Goal: Task Accomplishment & Management: Manage account settings

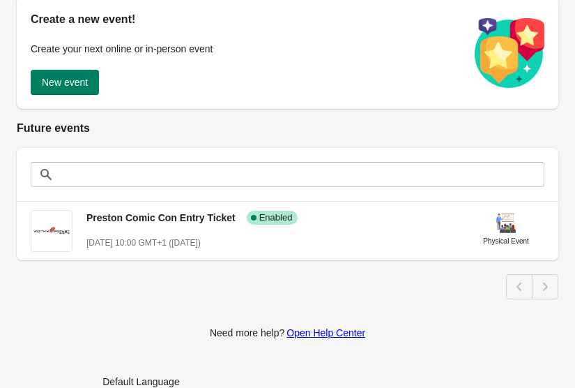
scroll to position [173, 0]
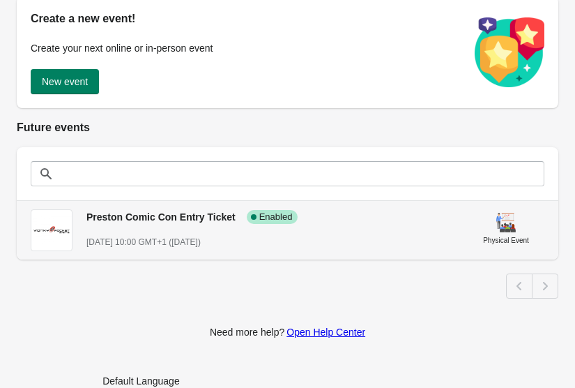
click at [160, 212] on span "Preston Comic Con Entry Ticket" at bounding box center [160, 216] width 149 height 11
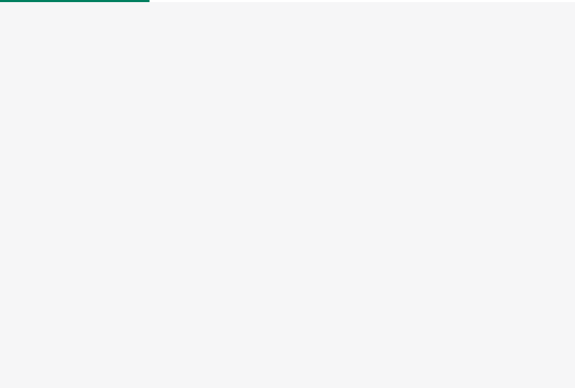
click at [160, 212] on div at bounding box center [287, 194] width 575 height 388
select select "physical"
select select "US"
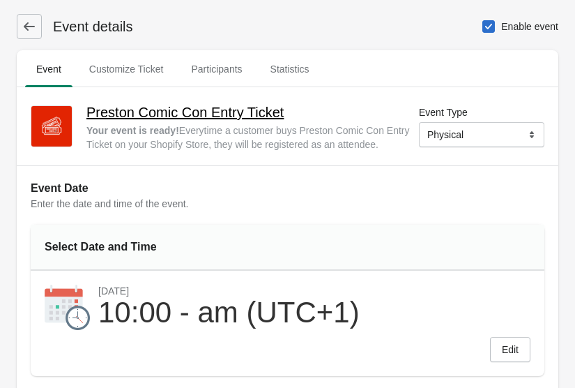
click at [241, 118] on h2 "Preston Comic Con Entry Ticket" at bounding box center [252, 112] width 333 height 22
click at [27, 24] on icon at bounding box center [29, 27] width 14 height 14
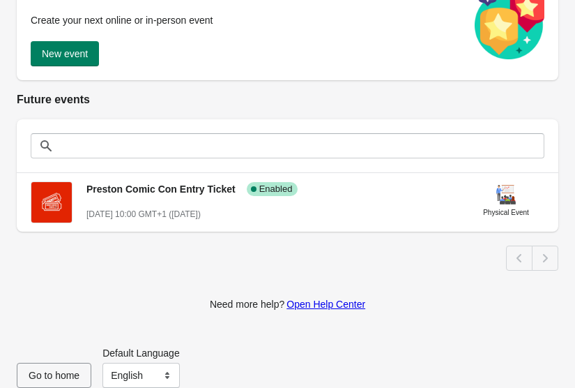
scroll to position [211, 0]
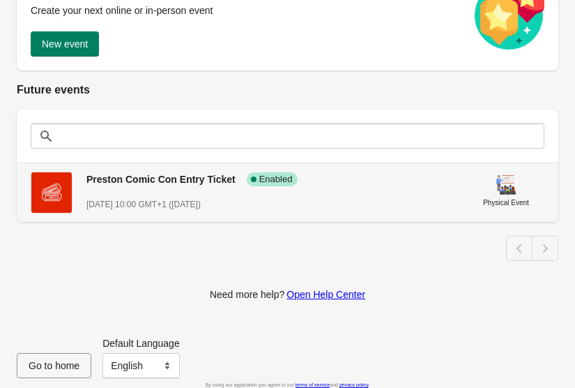
click at [209, 178] on span "Preston Comic Con Entry Ticket" at bounding box center [160, 179] width 149 height 11
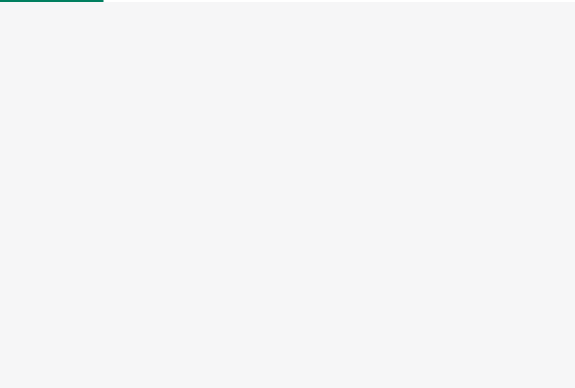
select select "physical"
select select "US"
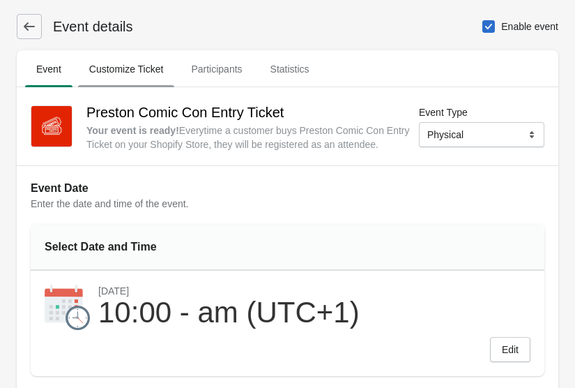
click at [148, 68] on span "Customize Ticket" at bounding box center [126, 69] width 97 height 25
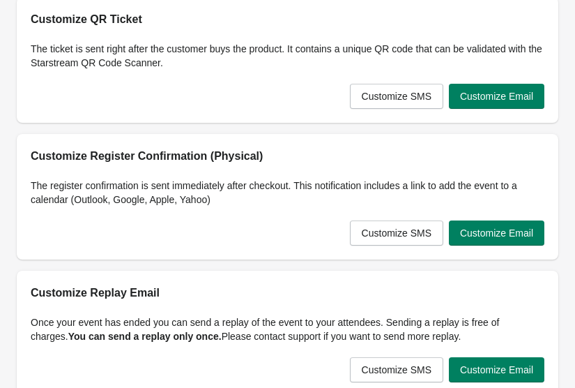
scroll to position [103, 0]
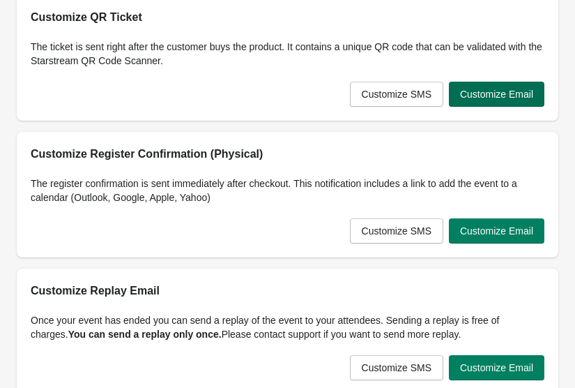
click at [490, 93] on span "Customize Email" at bounding box center [496, 94] width 73 height 11
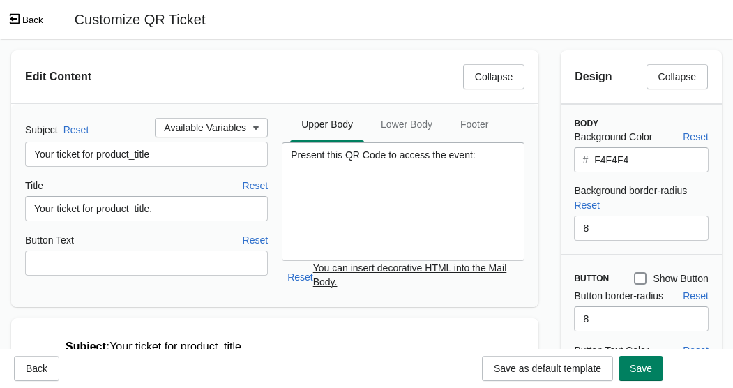
scroll to position [0, 0]
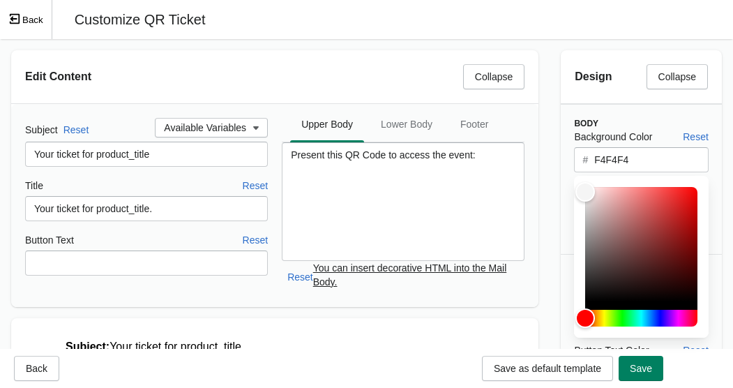
drag, startPoint x: 647, startPoint y: 164, endPoint x: 584, endPoint y: 163, distance: 62.8
click at [575, 163] on div "# F4F4F4" at bounding box center [641, 159] width 134 height 25
drag, startPoint x: 629, startPoint y: 156, endPoint x: 579, endPoint y: 155, distance: 50.2
click at [575, 155] on div "# F4F4F4" at bounding box center [641, 159] width 134 height 25
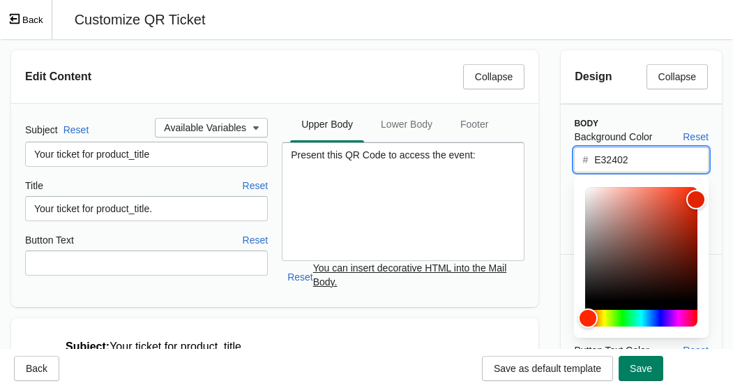
type input "E32402"
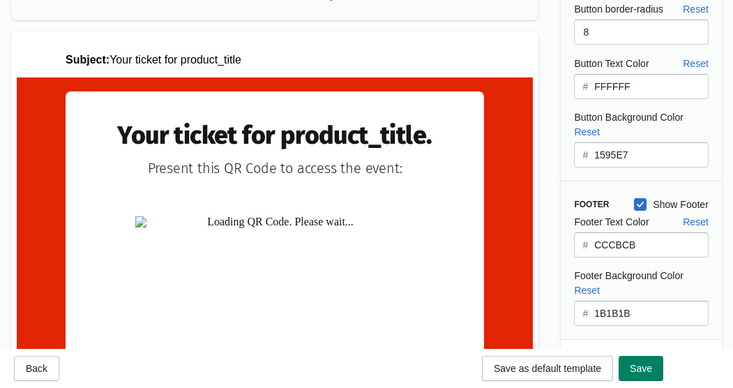
scroll to position [307, 0]
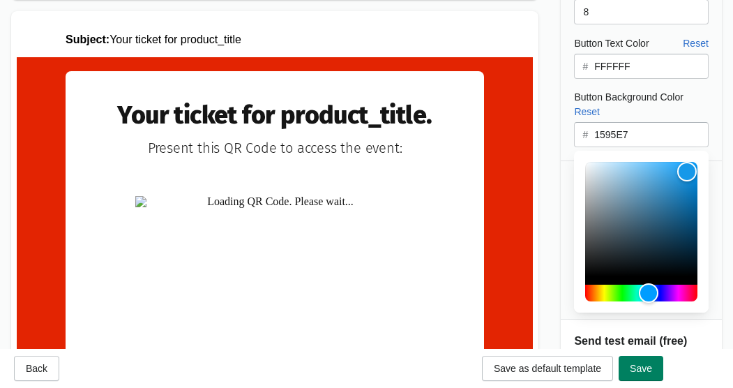
drag, startPoint x: 640, startPoint y: 133, endPoint x: 591, endPoint y: 132, distance: 48.8
click at [575, 132] on div "# 1595E7" at bounding box center [641, 134] width 134 height 25
drag, startPoint x: 649, startPoint y: 138, endPoint x: 582, endPoint y: 135, distance: 67.8
click at [575, 135] on div "# 1595E7" at bounding box center [641, 134] width 134 height 25
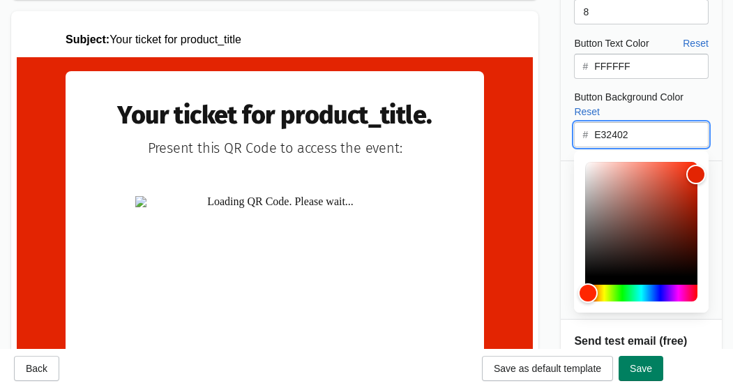
type input "E32402"
click at [575, 142] on div "Design Collapse Body Background Color Reset # E32402 Background border-radius R…" at bounding box center [641, 113] width 183 height 762
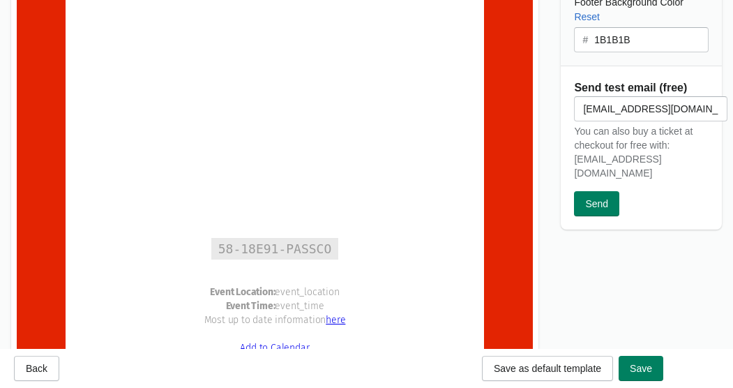
scroll to position [428, 0]
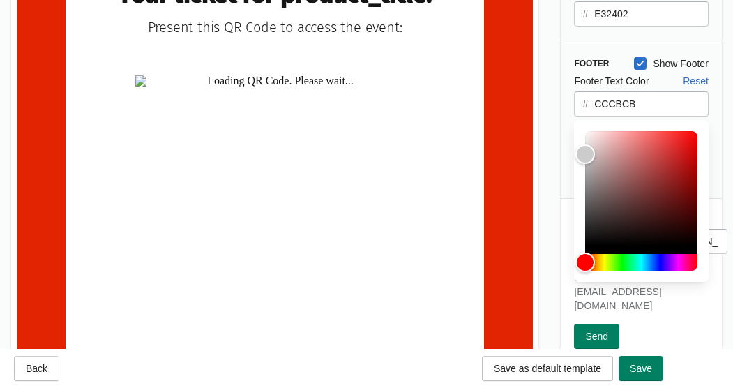
drag, startPoint x: 656, startPoint y: 112, endPoint x: 582, endPoint y: 98, distance: 76.1
click at [575, 98] on div "# CCCBCB" at bounding box center [641, 103] width 134 height 25
drag, startPoint x: 649, startPoint y: 103, endPoint x: 560, endPoint y: 101, distance: 89.3
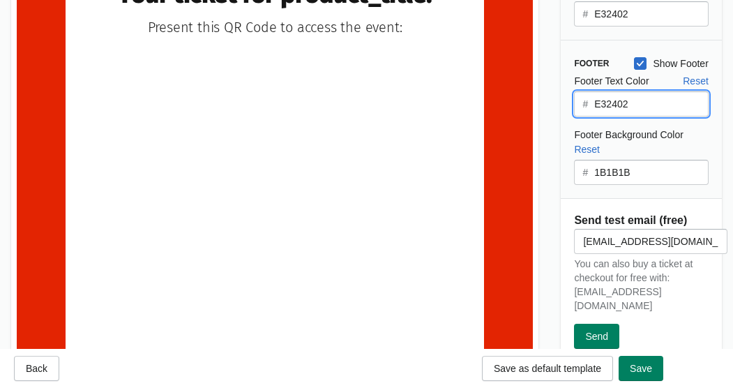
scroll to position [0, 0]
type input "E32402"
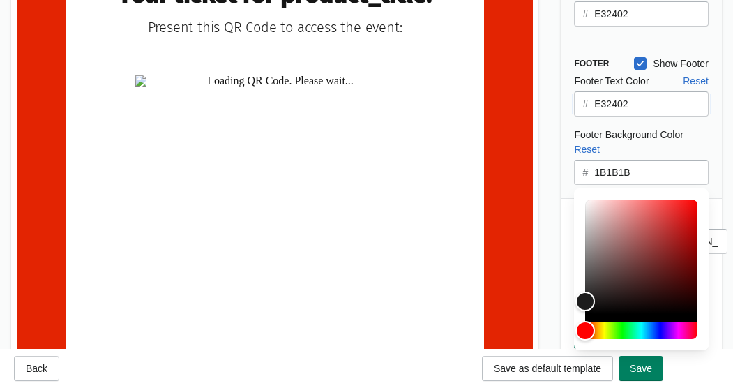
drag, startPoint x: 634, startPoint y: 169, endPoint x: 592, endPoint y: 169, distance: 42.6
click at [575, 169] on div "# 1B1B1B" at bounding box center [641, 172] width 134 height 25
drag, startPoint x: 641, startPoint y: 170, endPoint x: 589, endPoint y: 169, distance: 52.3
click at [575, 169] on div "# 1B1B1B" at bounding box center [641, 172] width 134 height 25
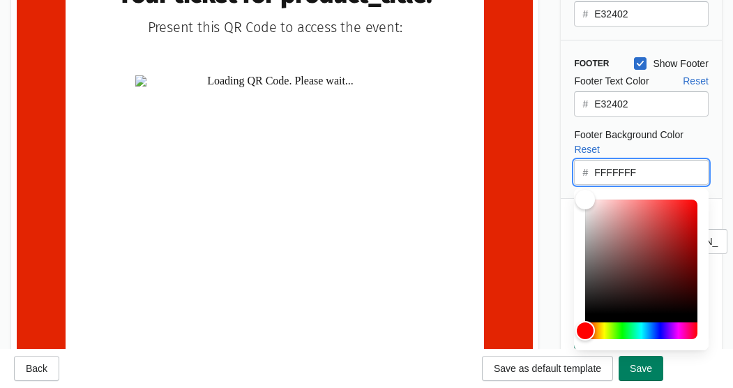
type input "FFFFFFF"
click at [575, 164] on div "Footer Show Footer Footer Text Color Reset # E32402 Footer Background Color Res…" at bounding box center [641, 119] width 161 height 158
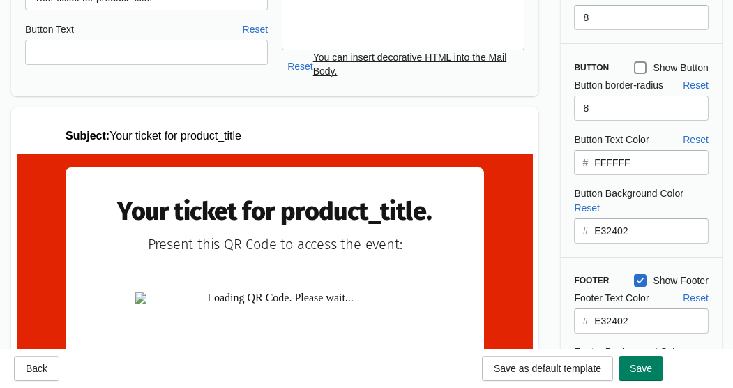
scroll to position [182, 0]
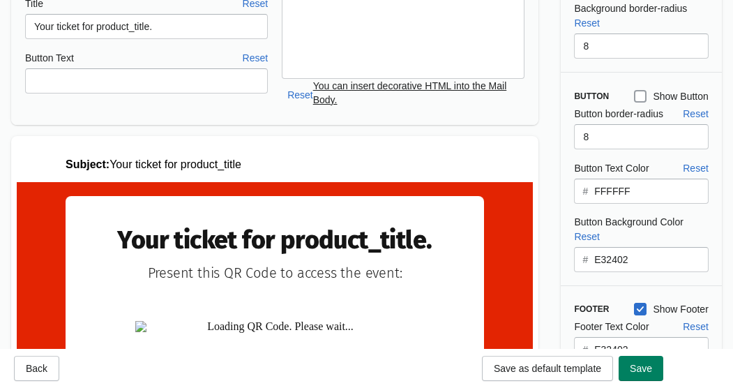
click at [575, 97] on span at bounding box center [640, 96] width 13 height 13
click at [575, 91] on input "Show Button" at bounding box center [634, 90] width 1 height 1
checkbox input "true"
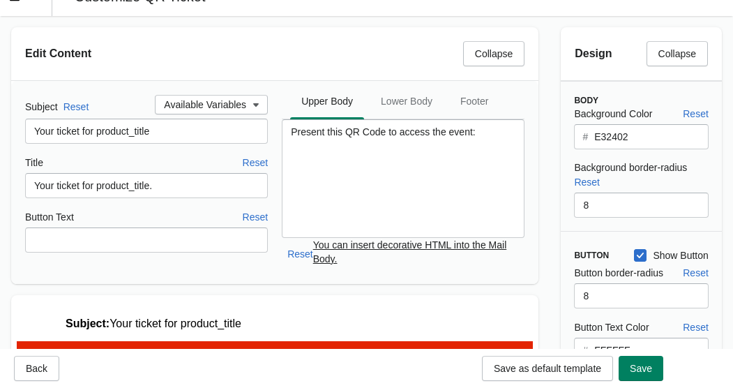
scroll to position [0, 0]
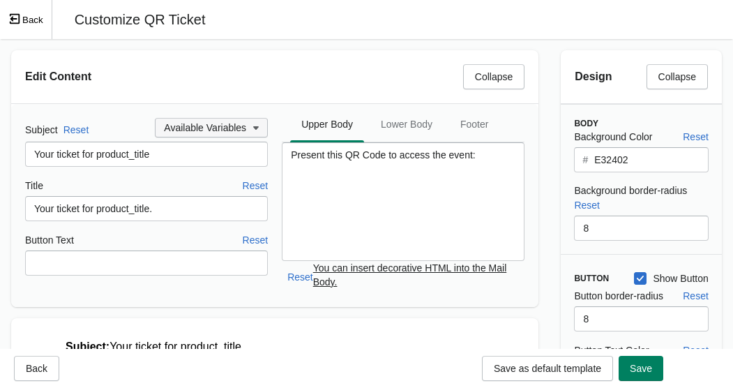
click at [211, 125] on span "Available Variables" at bounding box center [205, 127] width 82 height 11
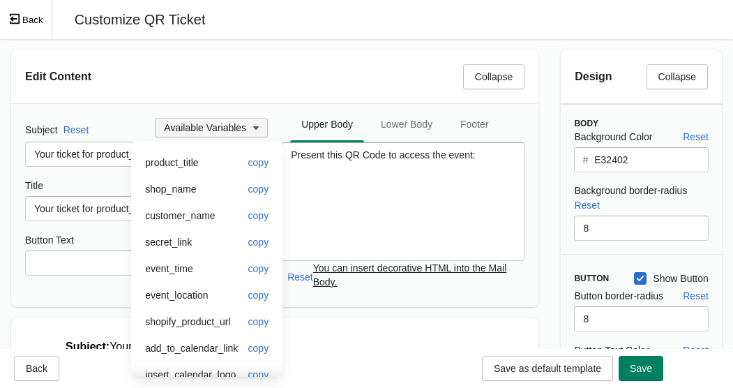
click at [211, 125] on span "Available Variables" at bounding box center [205, 127] width 82 height 11
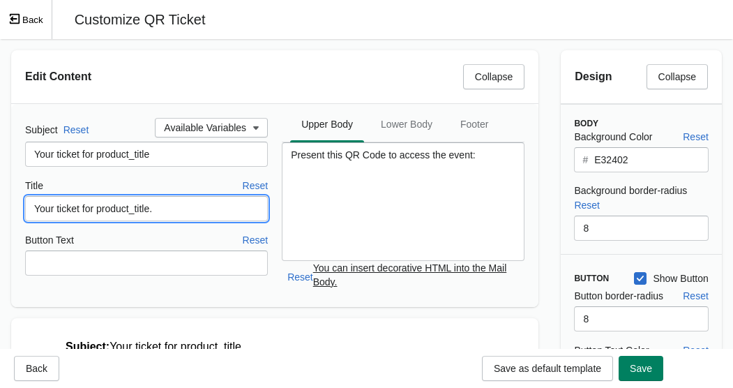
click at [36, 211] on input "Your ticket for product_title." at bounding box center [146, 208] width 243 height 25
click at [218, 124] on span "Available Variables" at bounding box center [205, 127] width 82 height 11
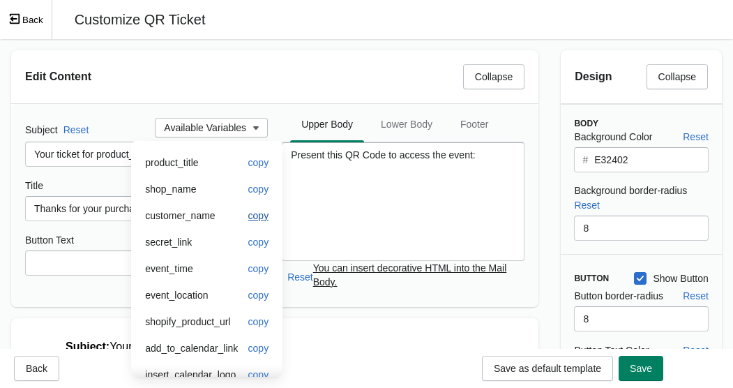
click at [269, 213] on span "copy" at bounding box center [258, 215] width 21 height 11
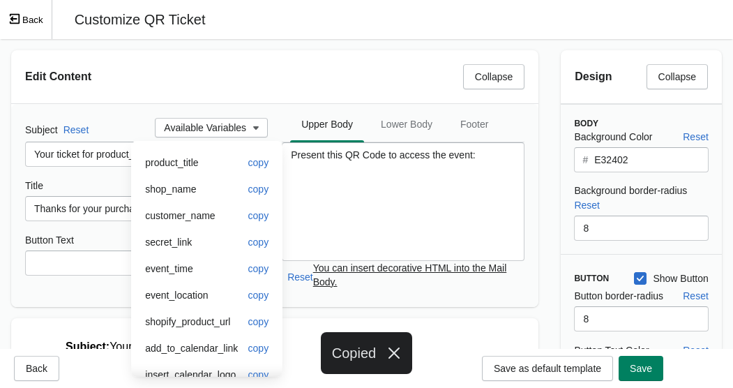
click at [89, 243] on div "Button Text Reset" at bounding box center [146, 239] width 243 height 15
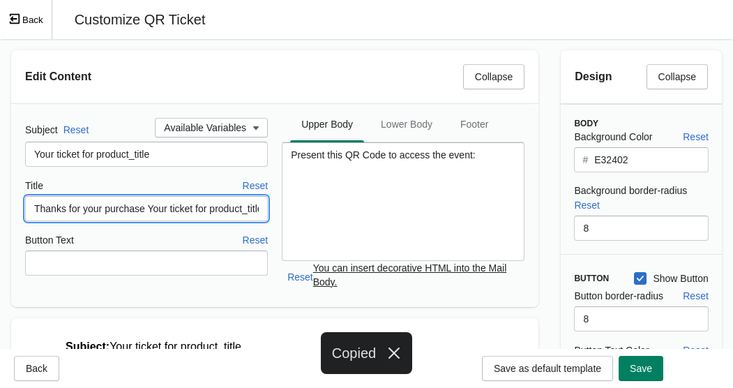
click at [152, 209] on input "Thanks for your purchase Your ticket for product_title." at bounding box center [146, 208] width 243 height 25
paste input "customer_name"
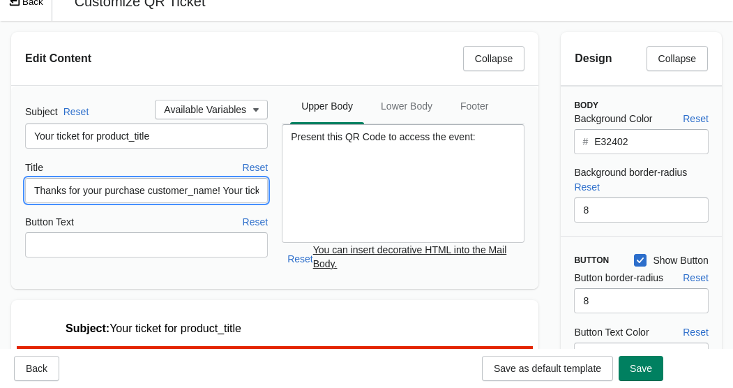
scroll to position [0, 97]
drag, startPoint x: 241, startPoint y: 185, endPoint x: 370, endPoint y: 202, distance: 130.8
click at [370, 202] on div "Subject Reset Available Variables Your ticket for product_title Title Reset Tha…" at bounding box center [274, 187] width 499 height 175
type input "Thanks for your purchase customer_name! Your ticket for product_title is here!"
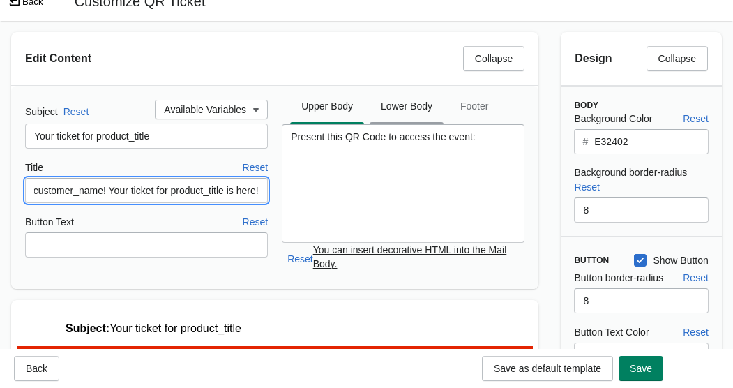
click at [417, 109] on span "Lower Body" at bounding box center [407, 105] width 74 height 25
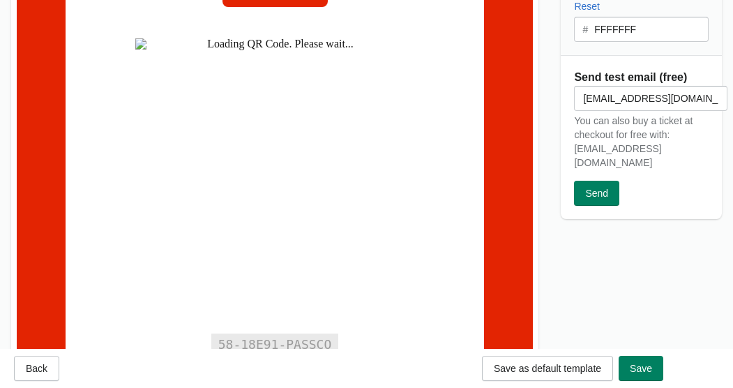
scroll to position [577, 0]
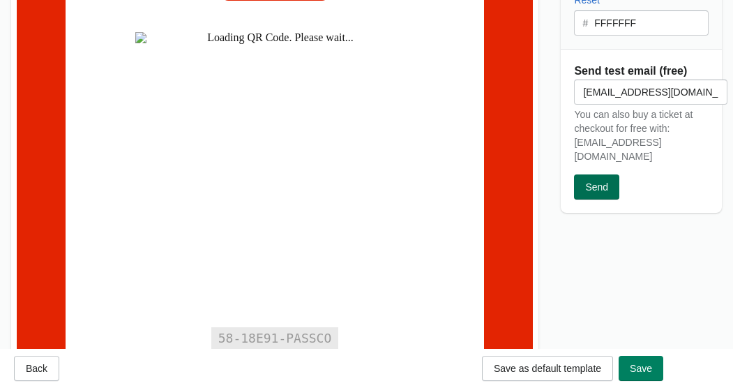
click at [575, 181] on button "Send" at bounding box center [596, 186] width 45 height 25
click at [575, 373] on span "Save" at bounding box center [641, 368] width 22 height 11
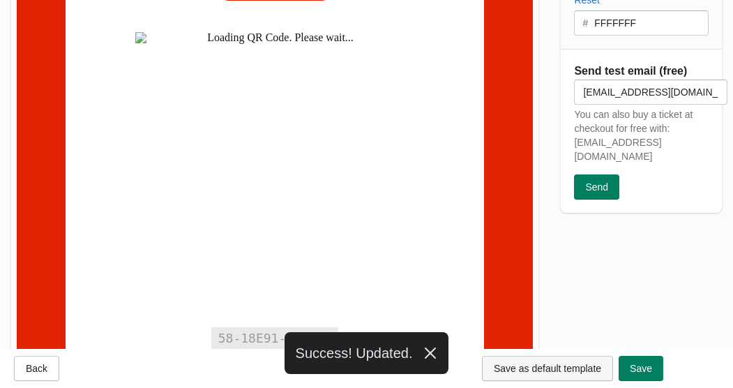
click at [569, 363] on span "Save as default template" at bounding box center [547, 368] width 107 height 11
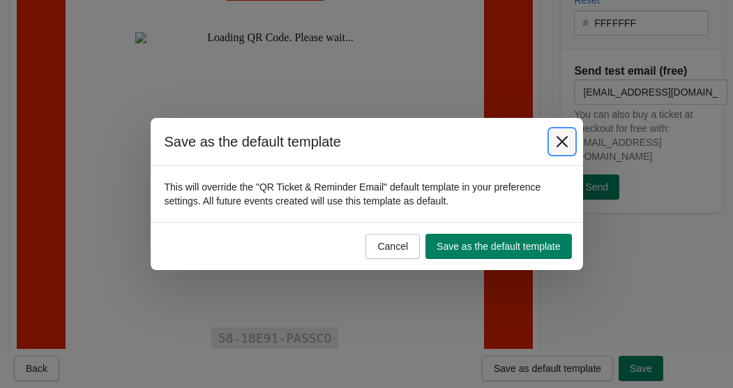
click at [564, 144] on icon "Close" at bounding box center [561, 141] width 11 height 11
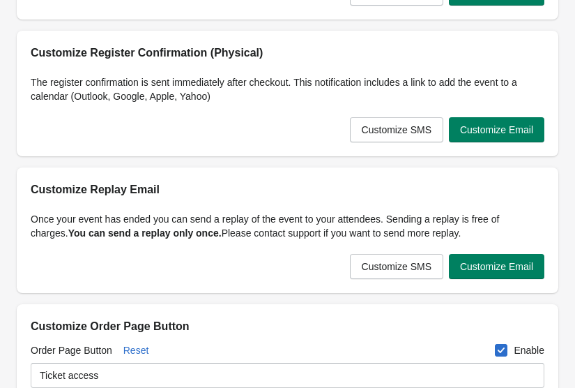
scroll to position [206, 0]
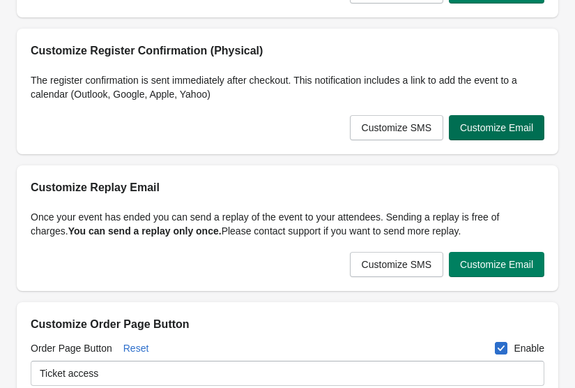
click at [518, 125] on span "Customize Email" at bounding box center [496, 127] width 73 height 11
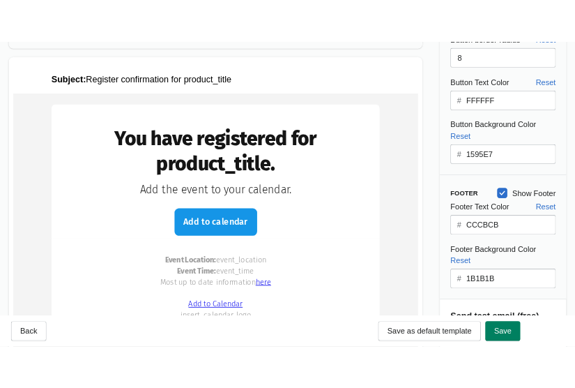
scroll to position [0, 0]
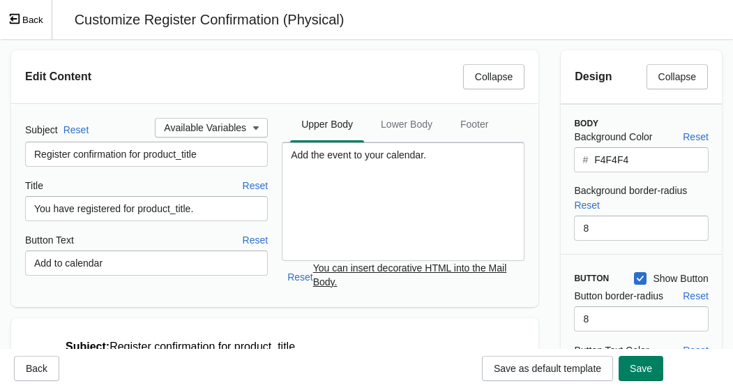
click at [12, 21] on icon "Exit fullscreen mode" at bounding box center [14, 19] width 13 height 13
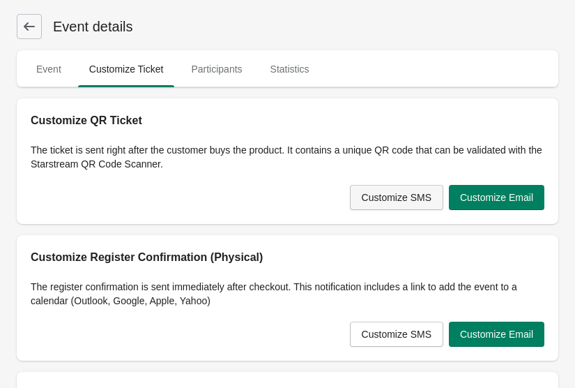
click at [400, 188] on button "Customize SMS" at bounding box center [396, 197] width 93 height 25
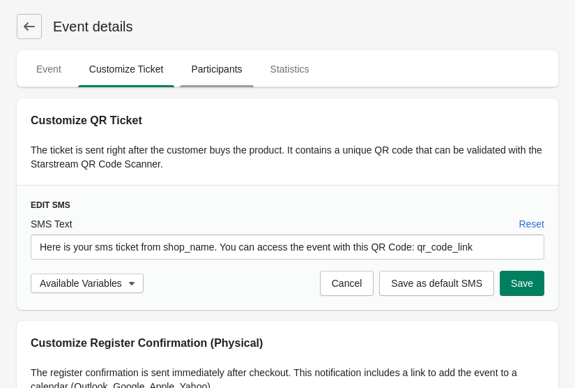
click at [223, 66] on span "Participants" at bounding box center [216, 69] width 73 height 25
select select "US"
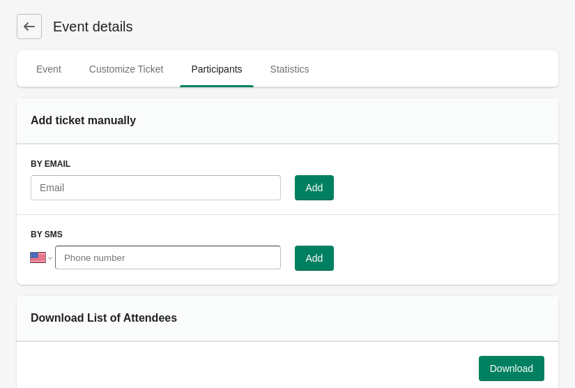
click at [333, 70] on ul "Event Customize Ticket Participants Statistics" at bounding box center [287, 68] width 531 height 36
click at [324, 70] on button "Statistics" at bounding box center [290, 69] width 67 height 36
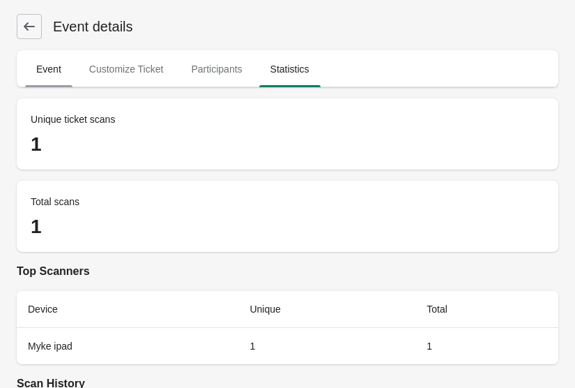
click at [50, 77] on span "Event" at bounding box center [48, 69] width 47 height 25
select select "physical"
select select "US"
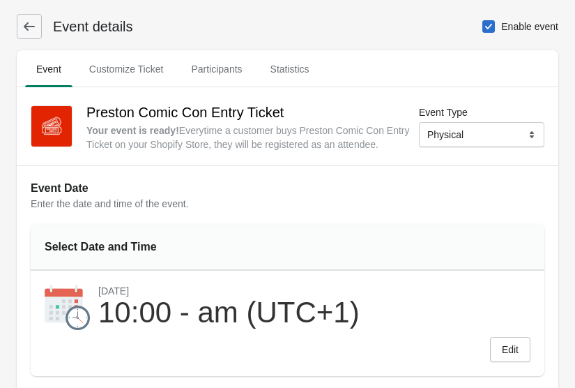
click at [33, 26] on icon at bounding box center [29, 26] width 11 height 8
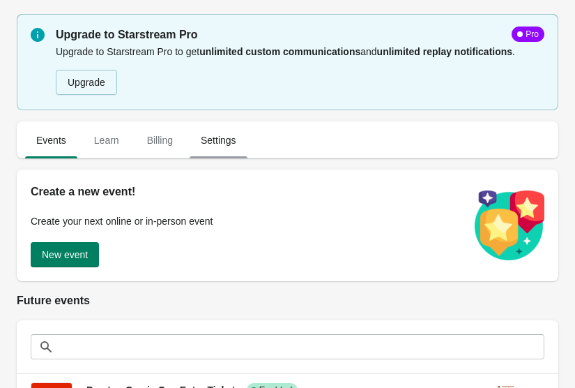
click at [205, 142] on span "Settings" at bounding box center [219, 140] width 58 height 25
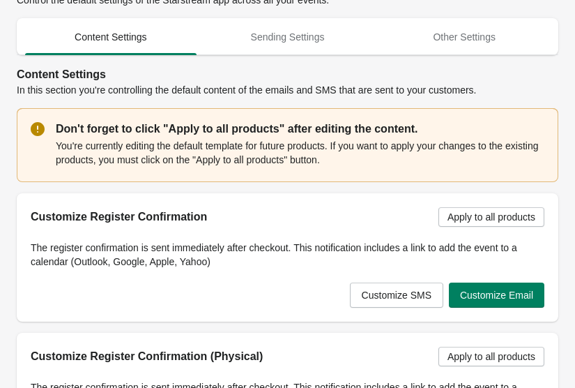
scroll to position [130, 0]
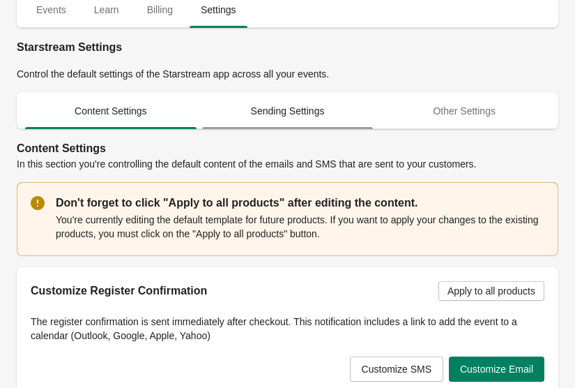
click at [269, 104] on span "Sending Settings" at bounding box center [288, 110] width 172 height 25
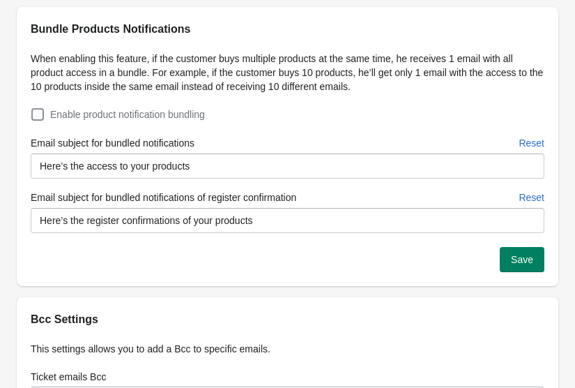
scroll to position [396, 0]
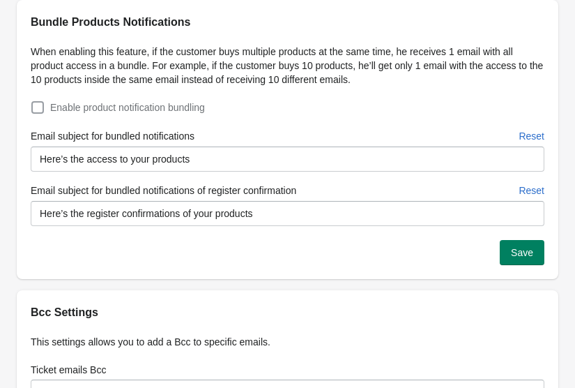
click at [36, 105] on span at bounding box center [37, 107] width 13 height 13
click at [32, 102] on input "Enable product notification bundling" at bounding box center [31, 101] width 1 height 1
checkbox input "true"
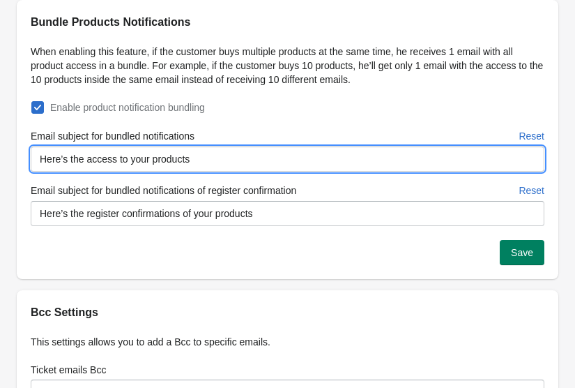
drag, startPoint x: 200, startPoint y: 161, endPoint x: 73, endPoint y: 167, distance: 127.8
click at [73, 167] on input "Here’s the access to your products" at bounding box center [288, 158] width 514 height 25
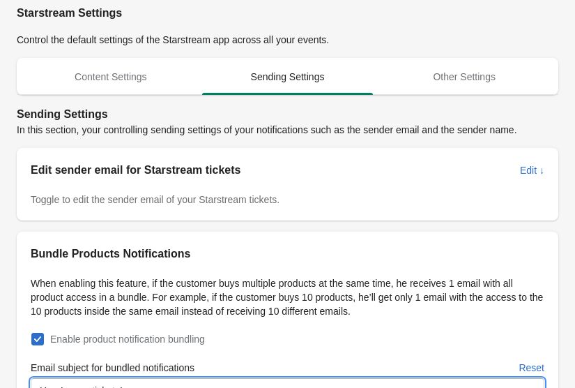
scroll to position [108, 0]
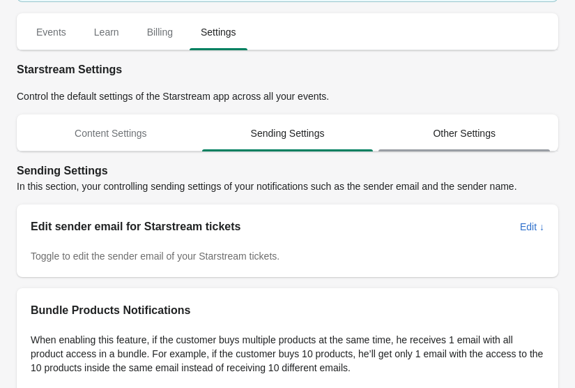
type input "Here’s your tickets!"
click at [463, 134] on span "Other Settings" at bounding box center [465, 133] width 172 height 25
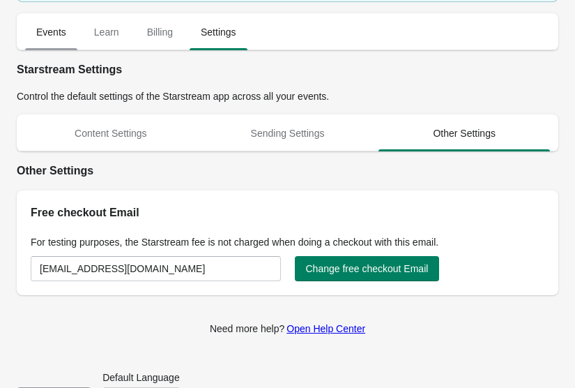
click at [51, 26] on span "Events" at bounding box center [51, 32] width 52 height 25
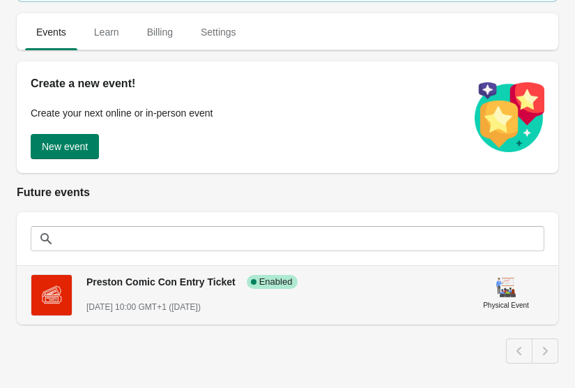
click at [218, 280] on span "Preston Comic Con Entry Ticket" at bounding box center [160, 281] width 149 height 11
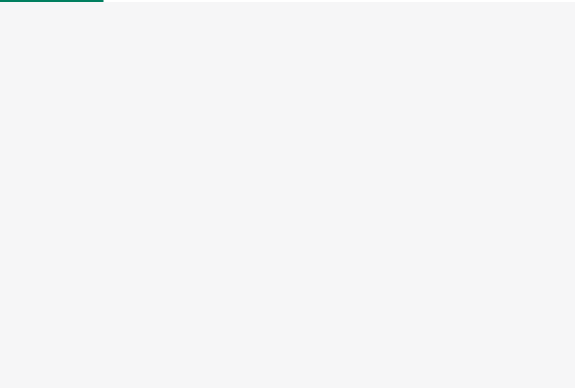
select select "physical"
select select "US"
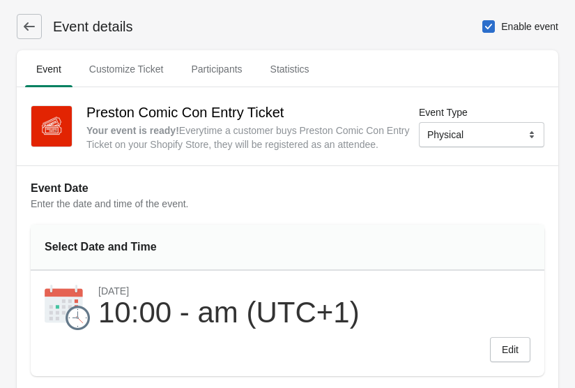
click at [24, 26] on icon at bounding box center [29, 27] width 14 height 14
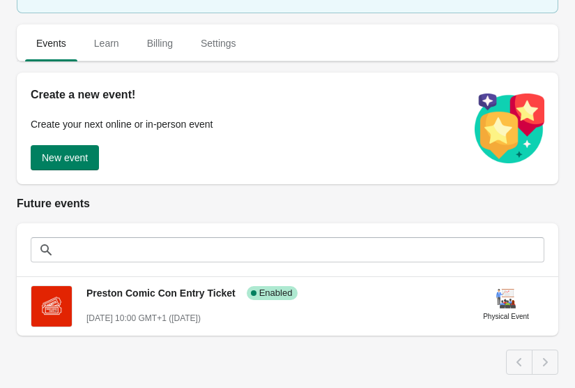
scroll to position [140, 0]
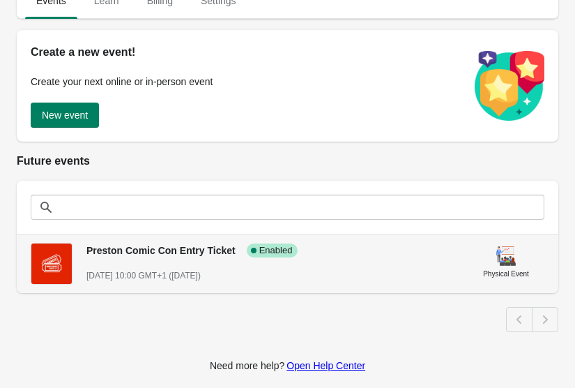
click at [183, 277] on span "[DATE] 10:00 GMT+1 ([DATE])" at bounding box center [143, 276] width 114 height 10
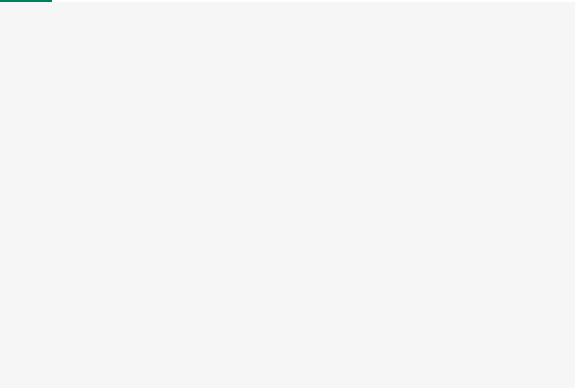
select select "physical"
select select "US"
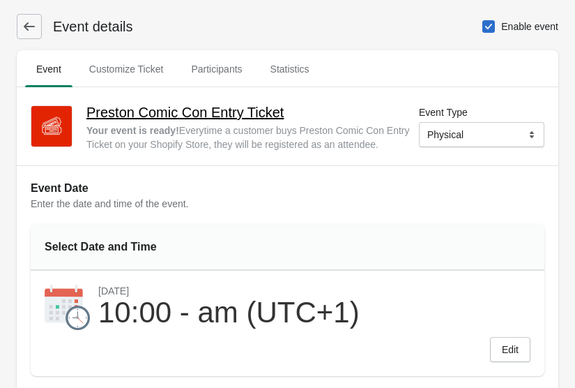
click at [225, 112] on h2 "Preston Comic Con Entry Ticket" at bounding box center [252, 112] width 333 height 22
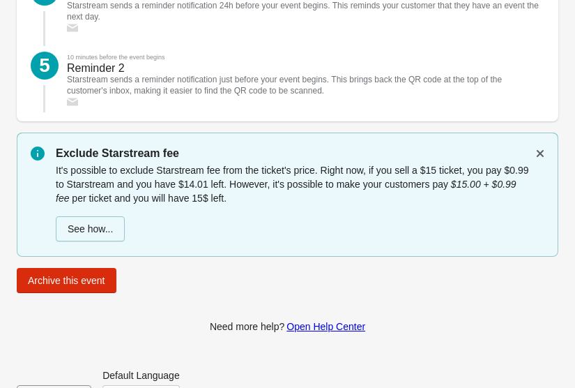
scroll to position [2267, 0]
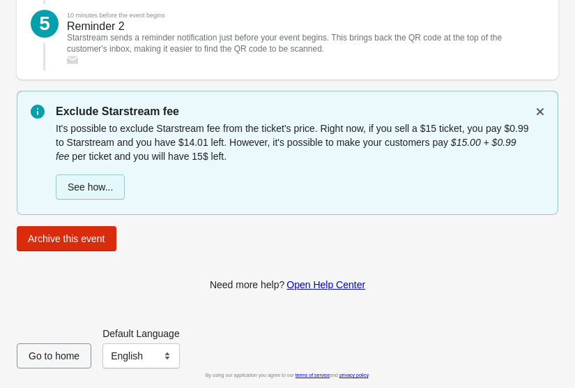
click at [116, 188] on button "See how..." at bounding box center [90, 186] width 69 height 25
